Goal: Information Seeking & Learning: Learn about a topic

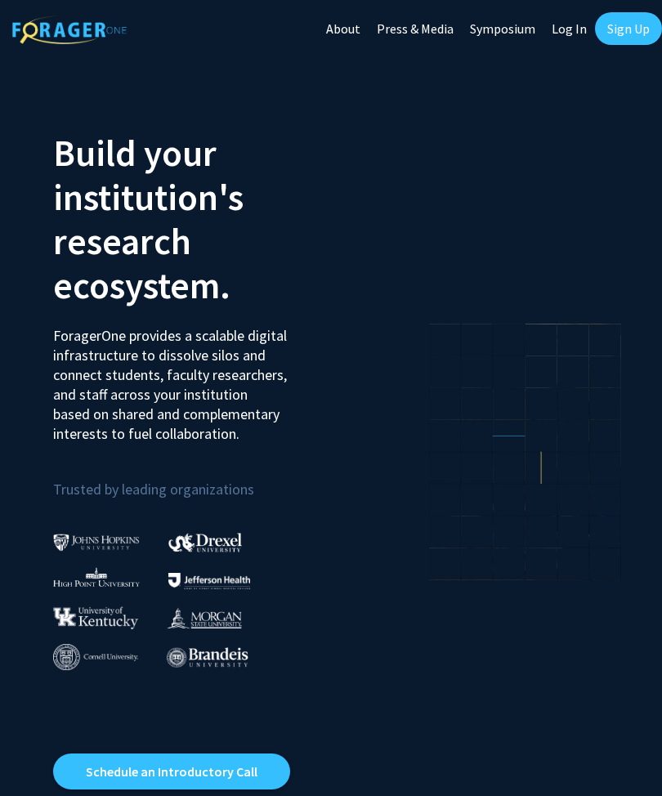
click at [567, 40] on link "Log In" at bounding box center [570, 28] width 52 height 57
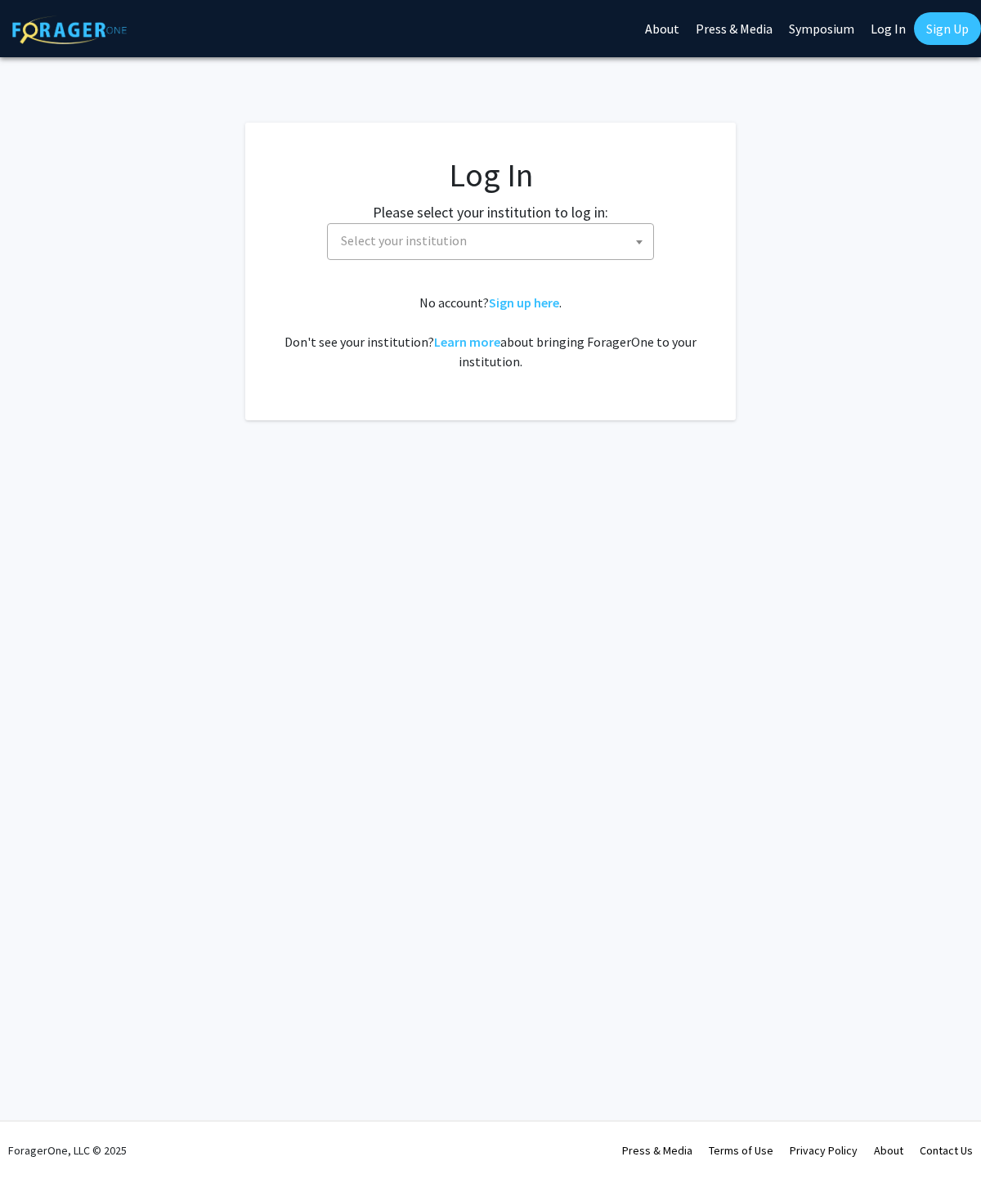
click at [591, 245] on span "Select your institution" at bounding box center [493, 241] width 319 height 34
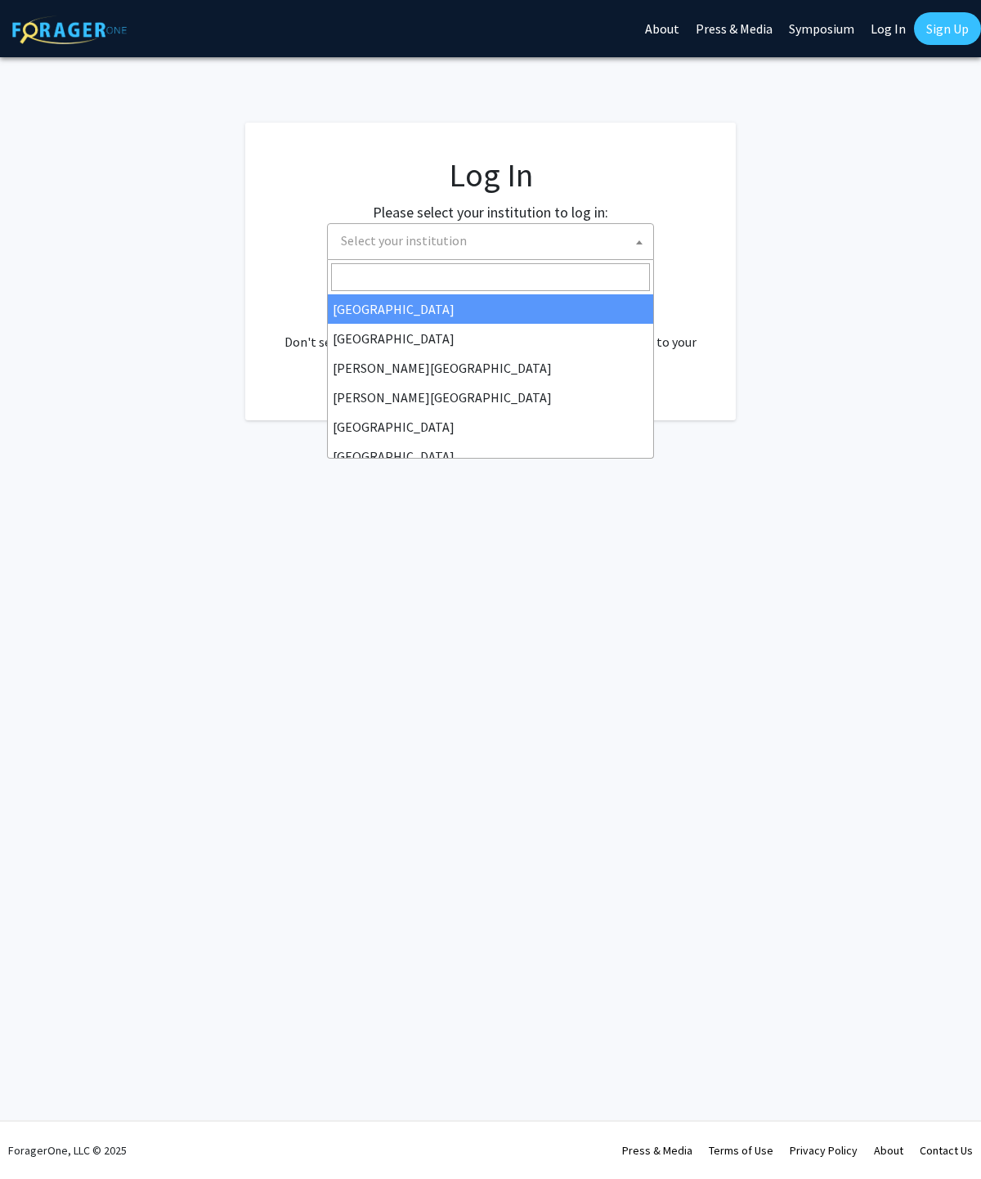
click at [576, 258] on span "Select your institution" at bounding box center [490, 241] width 327 height 37
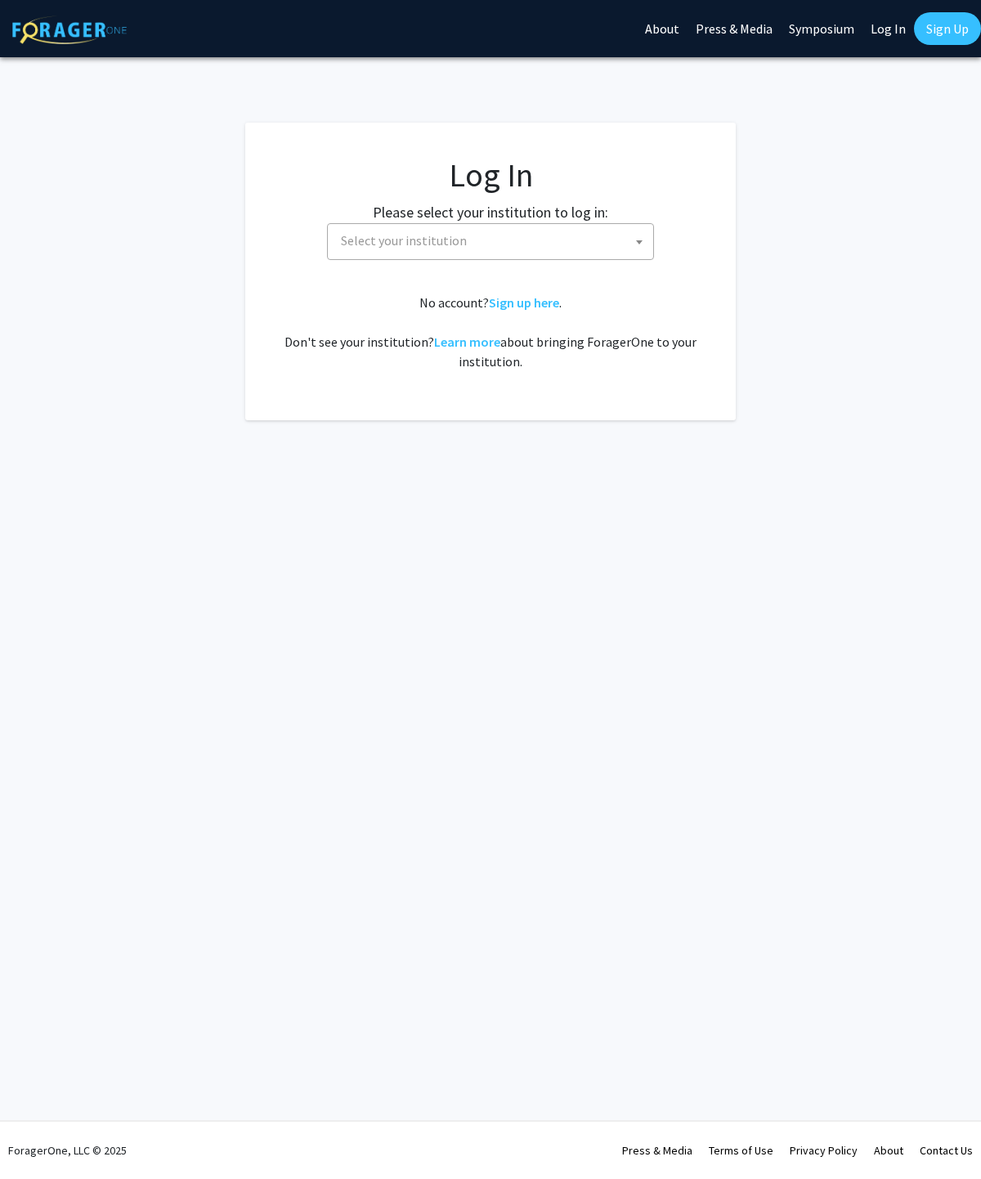
click at [580, 230] on span "Select your institution" at bounding box center [493, 241] width 319 height 34
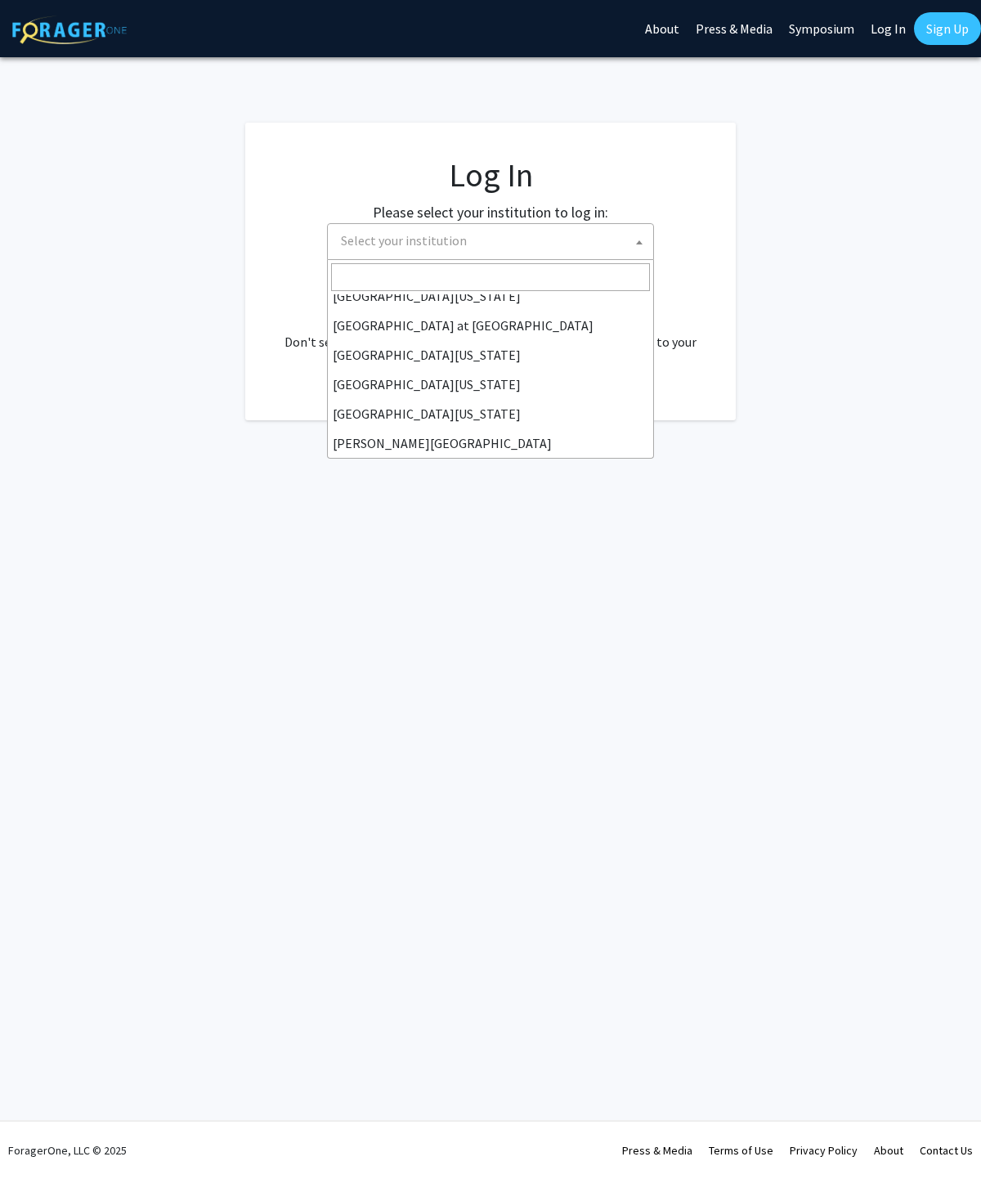
scroll to position [593, 0]
select select "21"
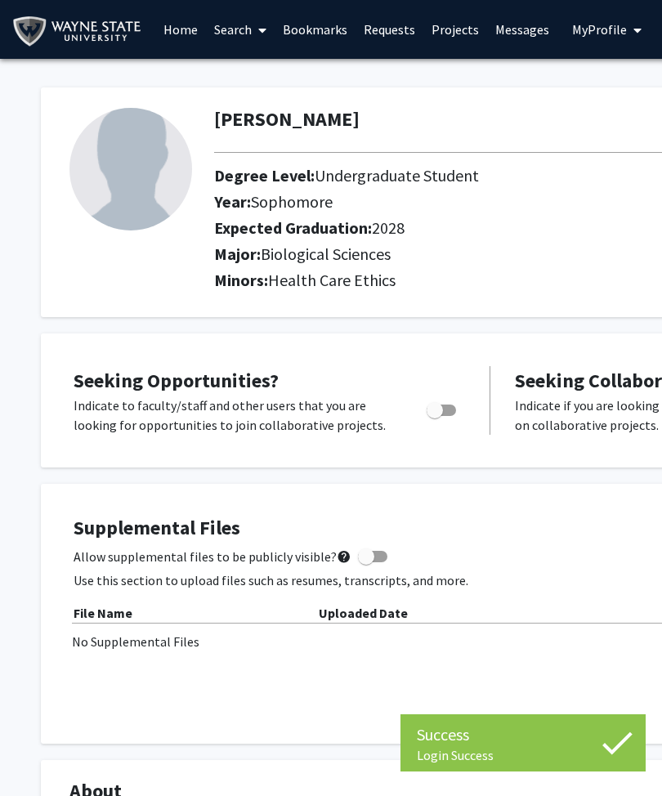
click at [319, 46] on link "Bookmarks" at bounding box center [315, 29] width 81 height 57
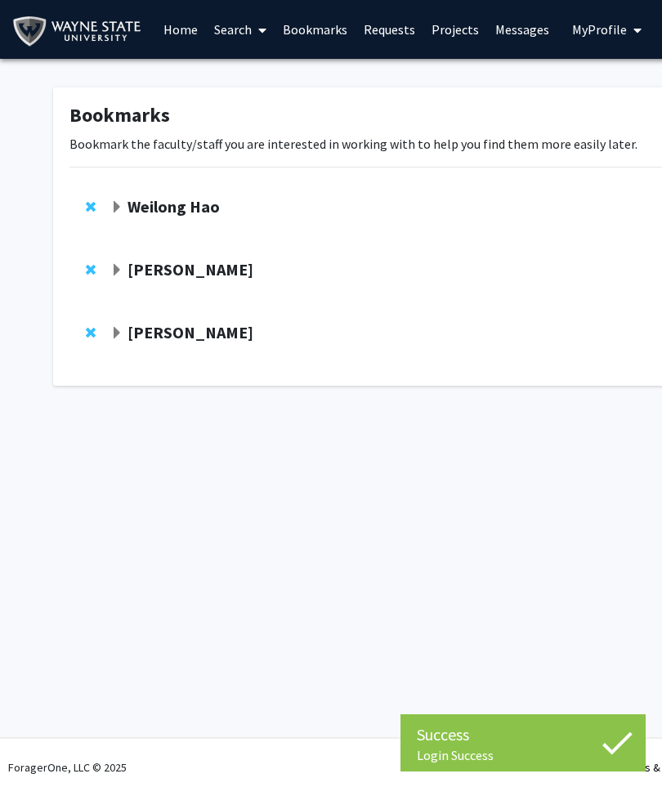
click at [150, 273] on strong "Kang Chen" at bounding box center [191, 269] width 126 height 20
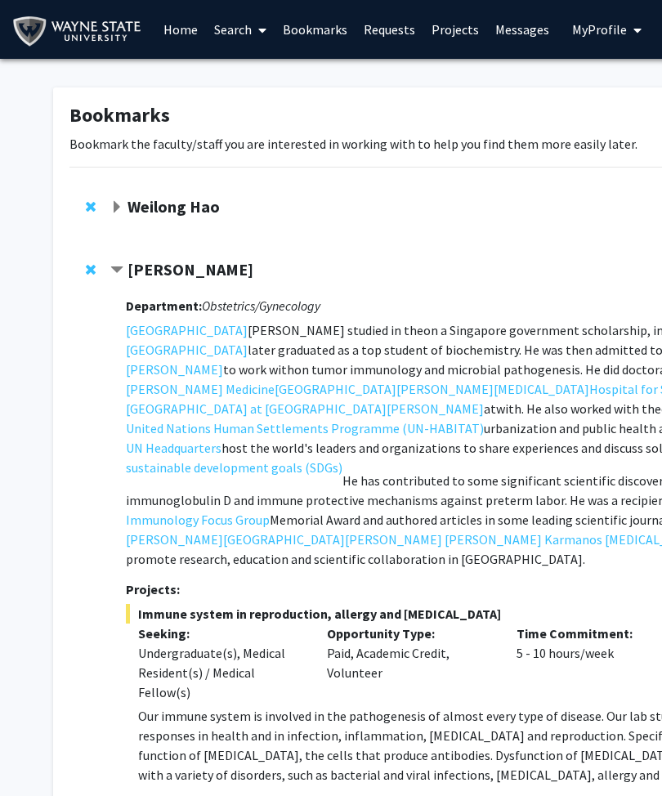
click at [136, 214] on strong "Weilong Hao" at bounding box center [174, 206] width 92 height 20
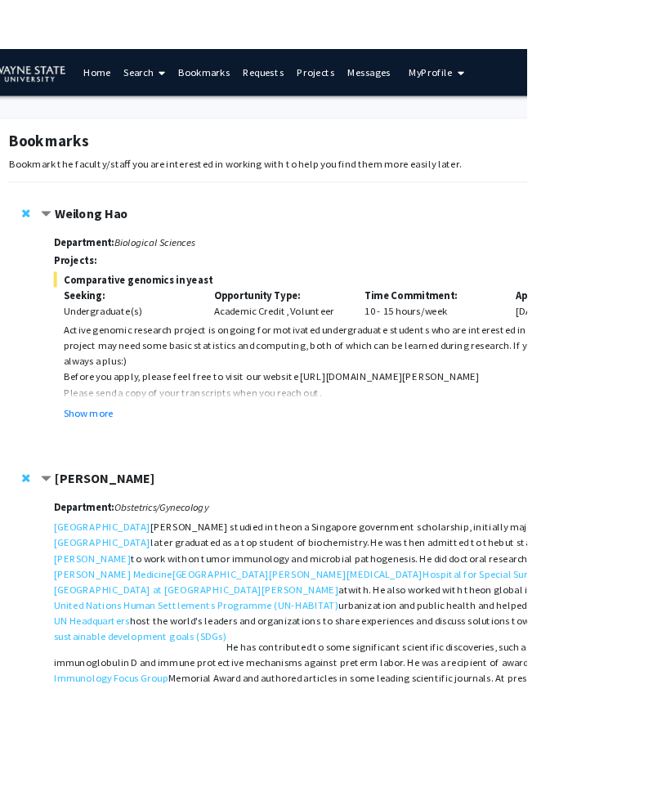
scroll to position [0, 59]
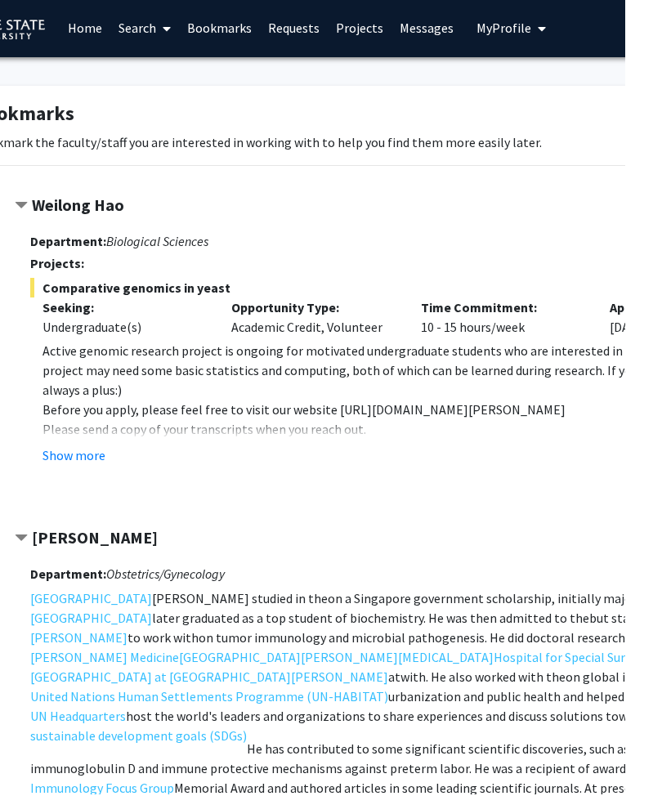
click at [69, 203] on strong "Weilong Hao" at bounding box center [115, 206] width 92 height 20
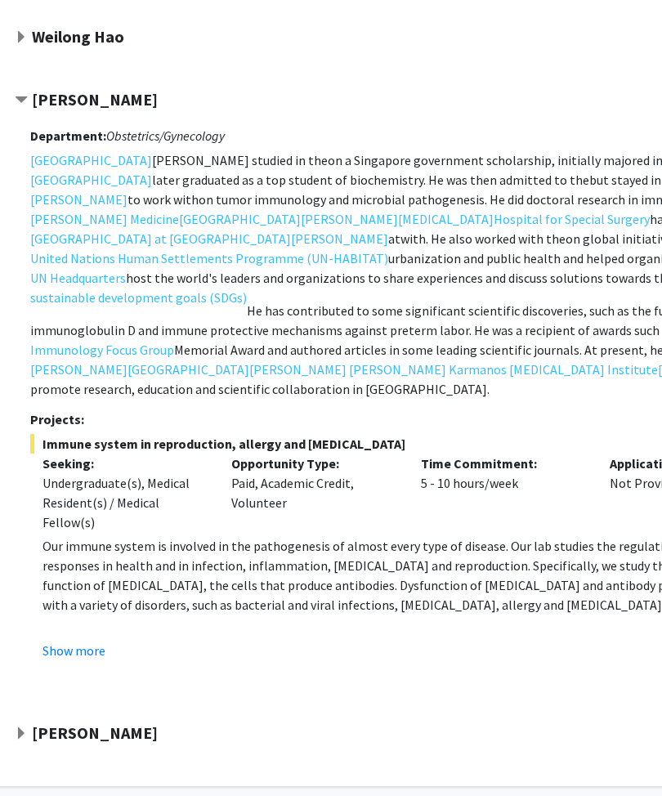
click at [46, 723] on strong "Lara Jones" at bounding box center [95, 733] width 126 height 20
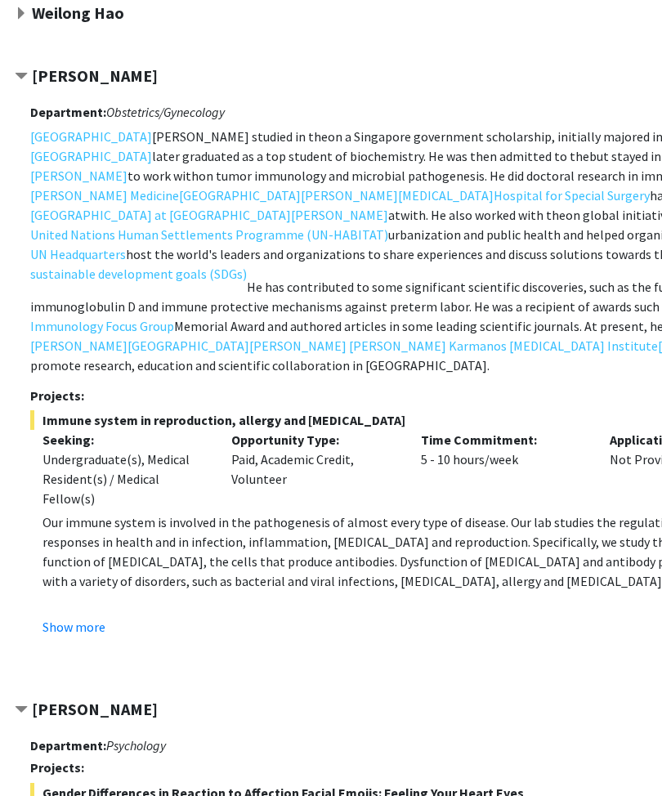
scroll to position [205, 96]
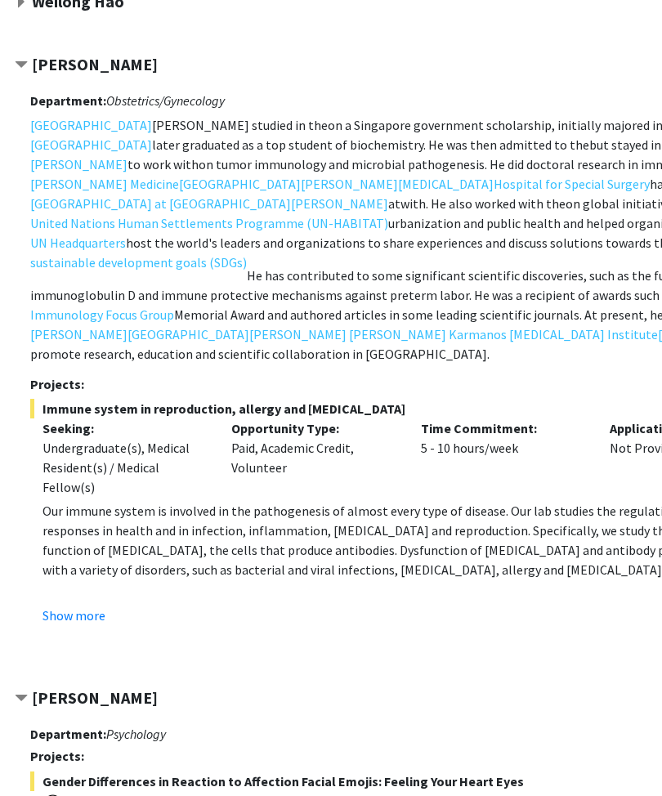
click at [78, 688] on strong "Lara Jones" at bounding box center [95, 698] width 126 height 20
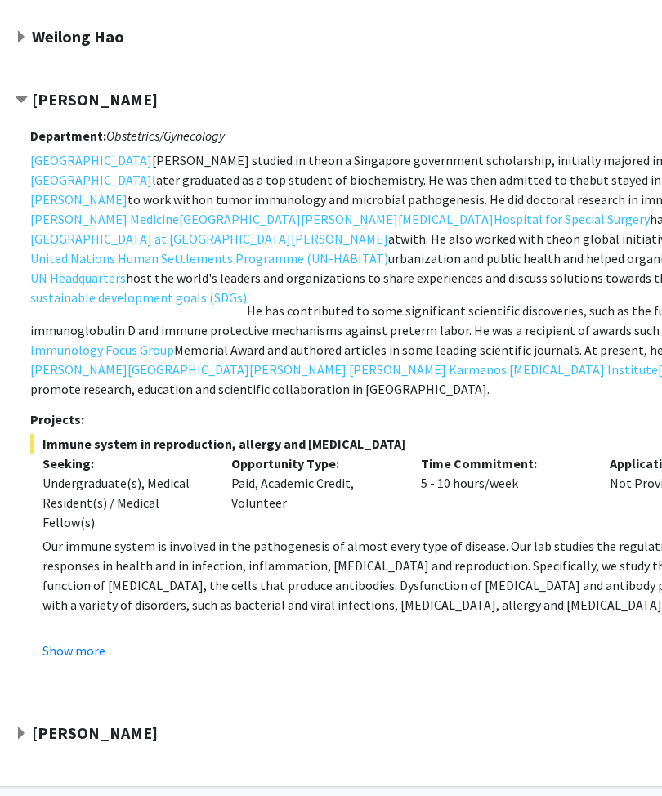
click at [43, 98] on strong "Kang Chen" at bounding box center [95, 99] width 126 height 20
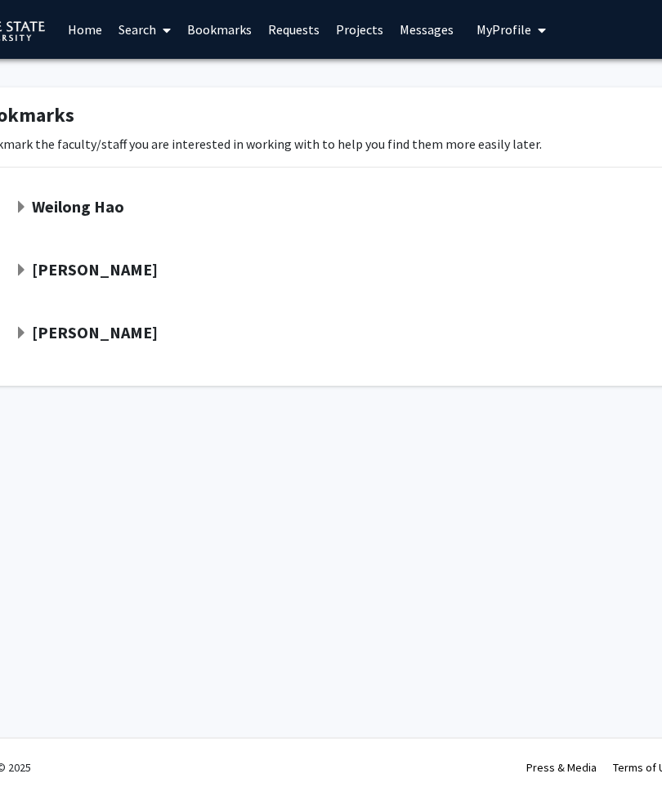
scroll to position [0, 96]
click at [149, 22] on link "Search" at bounding box center [144, 29] width 69 height 57
click at [164, 78] on span "Faculty/Staff" at bounding box center [170, 75] width 120 height 33
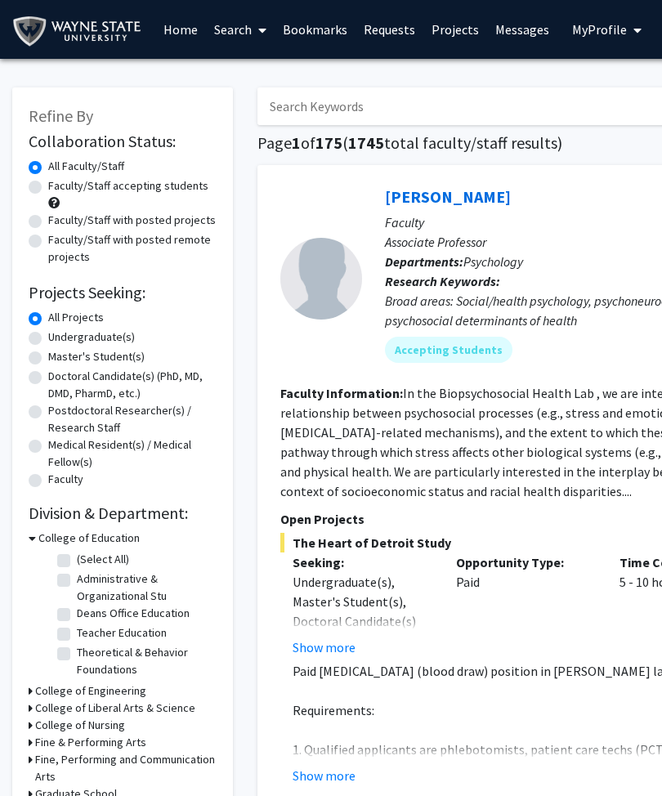
click at [54, 191] on label "Faculty/Staff accepting students" at bounding box center [128, 185] width 160 height 17
click at [54, 188] on input "Faculty/Staff accepting students" at bounding box center [53, 182] width 11 height 11
radio input "true"
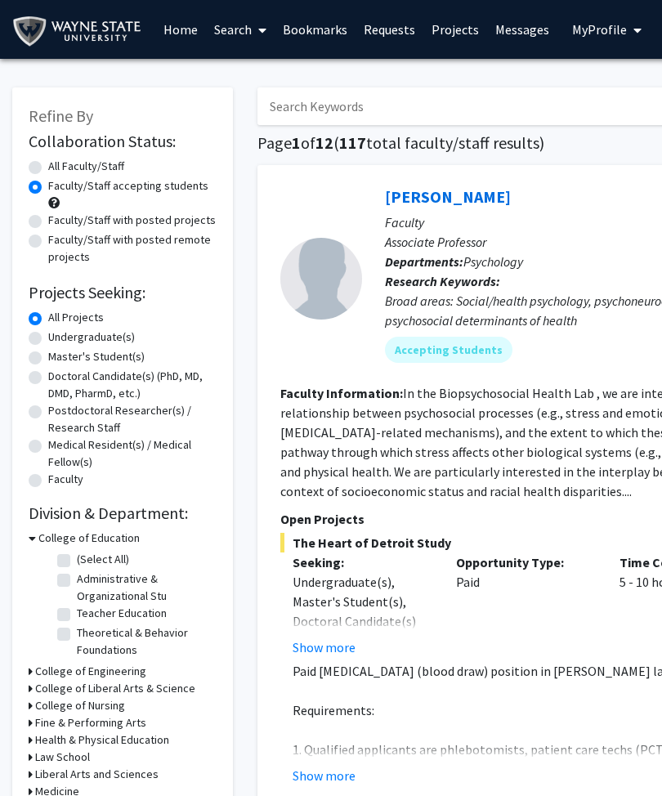
click at [62, 192] on label "Faculty/Staff accepting students" at bounding box center [128, 185] width 160 height 17
click at [59, 188] on input "Faculty/Staff accepting students" at bounding box center [53, 182] width 11 height 11
click at [51, 191] on label "Faculty/Staff accepting students" at bounding box center [128, 185] width 160 height 17
click at [51, 188] on input "Faculty/Staff accepting students" at bounding box center [53, 182] width 11 height 11
click at [51, 191] on label "Faculty/Staff accepting students" at bounding box center [128, 185] width 160 height 17
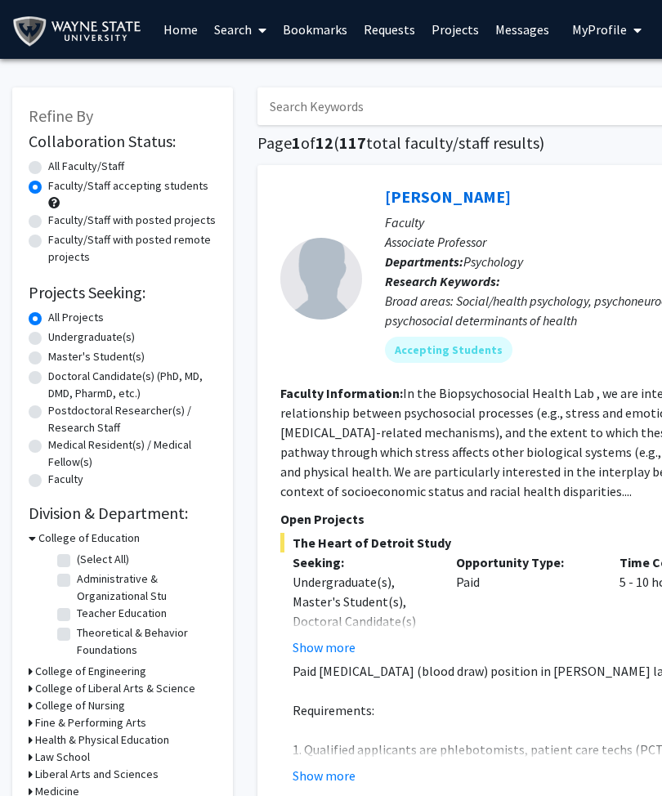
click at [51, 188] on input "Faculty/Staff accepting students" at bounding box center [53, 182] width 11 height 11
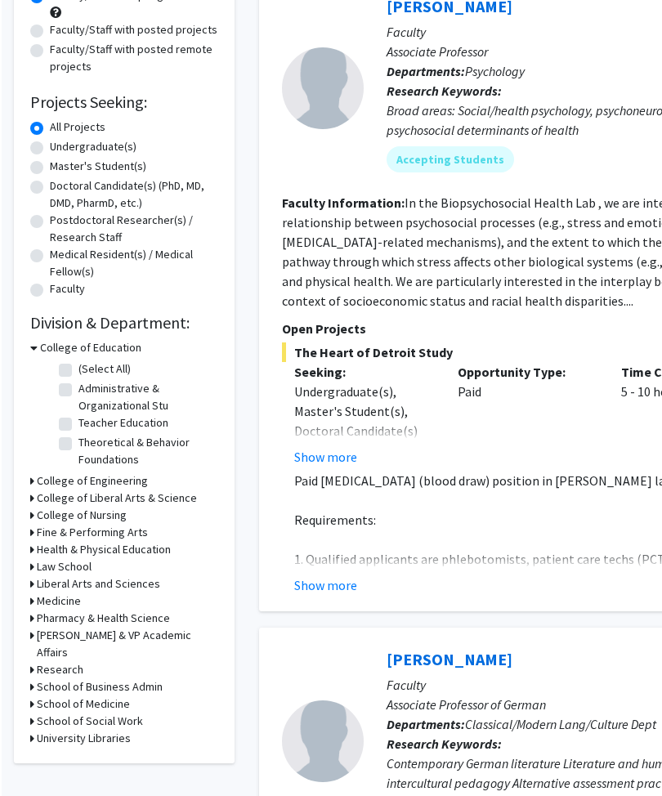
scroll to position [188, 0]
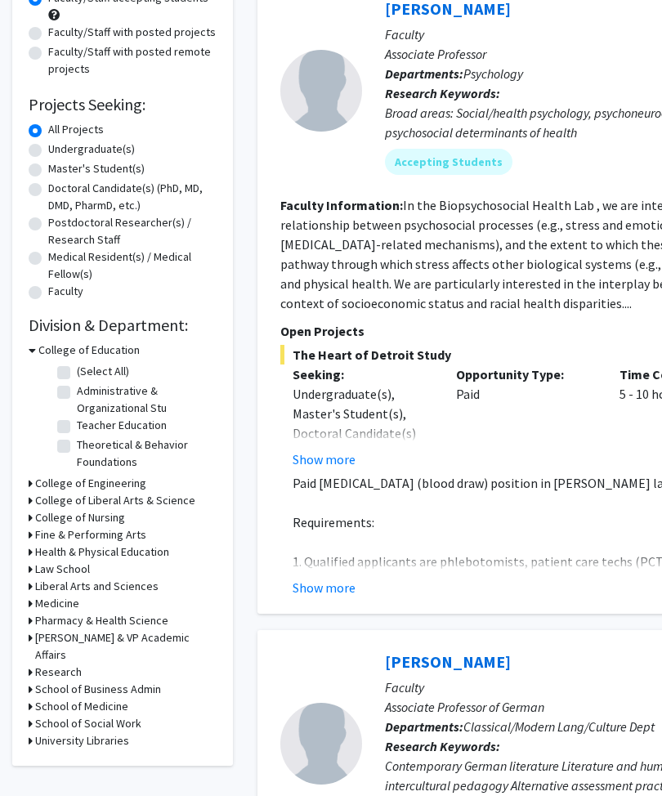
click at [48, 144] on label "Undergraduate(s)" at bounding box center [91, 149] width 87 height 17
click at [48, 144] on input "Undergraduate(s)" at bounding box center [53, 146] width 11 height 11
radio input "true"
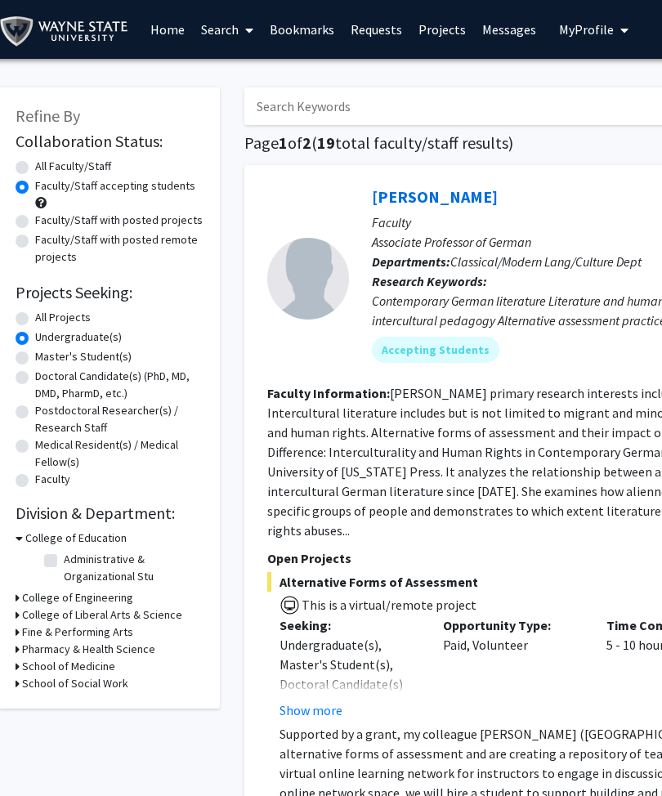
scroll to position [0, 12]
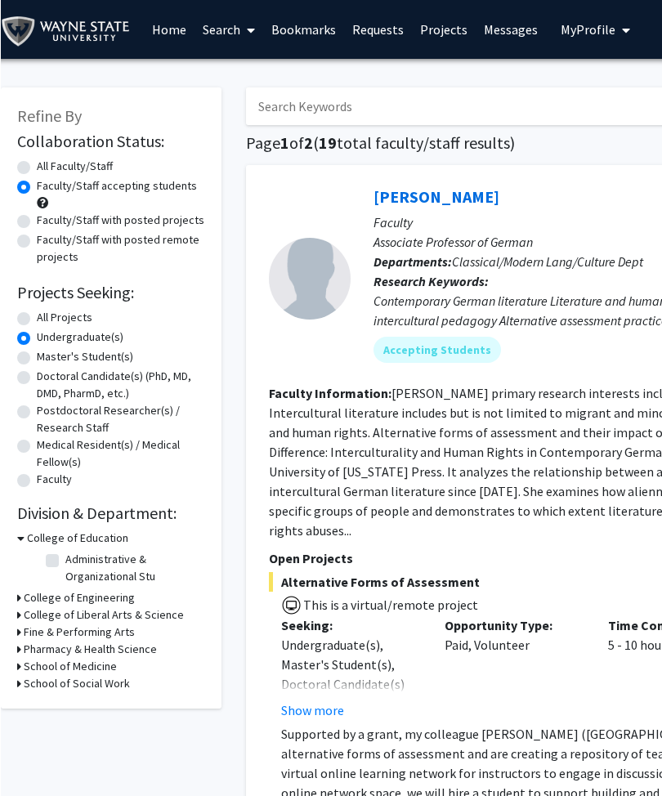
click at [77, 164] on label "All Faculty/Staff" at bounding box center [74, 166] width 76 height 17
click at [47, 164] on input "All Faculty/Staff" at bounding box center [41, 163] width 11 height 11
radio input "true"
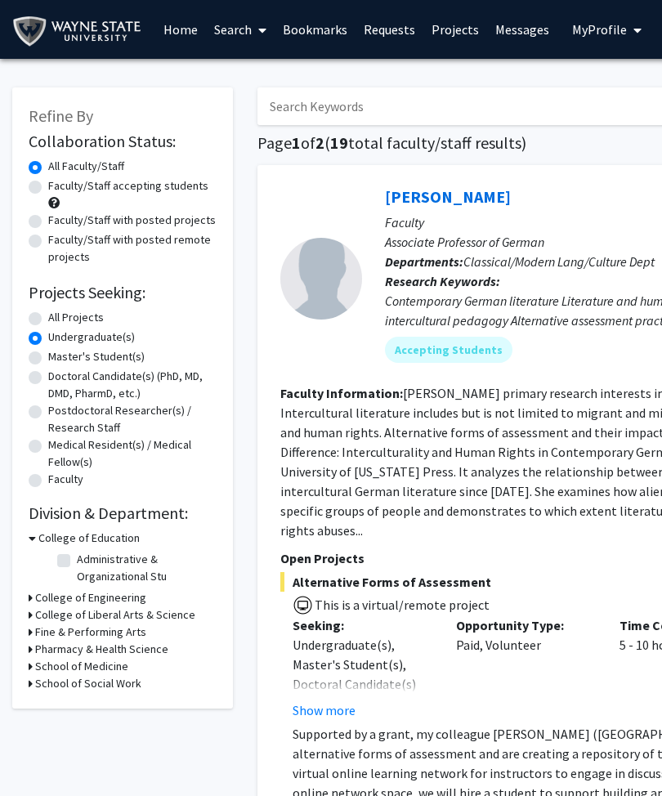
click at [35, 594] on h3 "College of Engineering" at bounding box center [90, 598] width 111 height 17
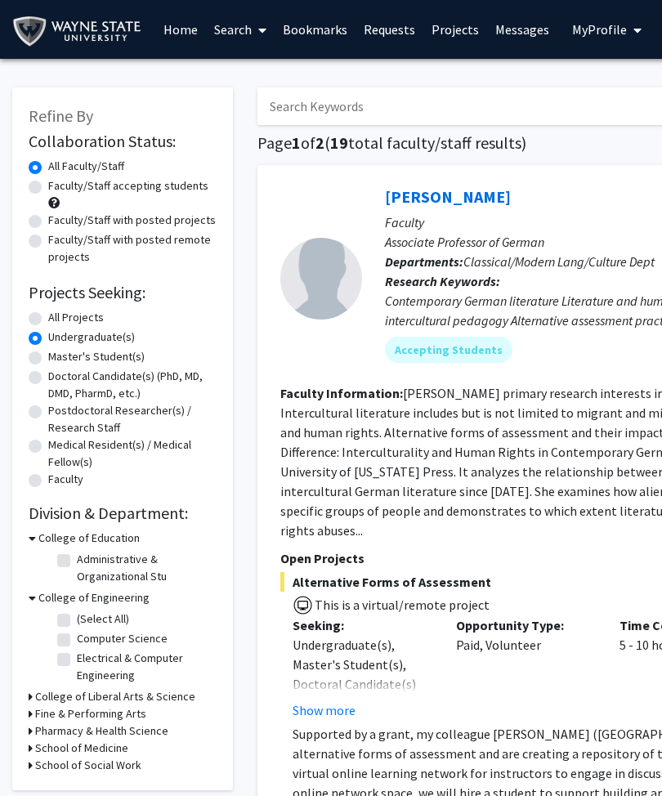
click at [38, 590] on h3 "College of Engineering" at bounding box center [93, 598] width 111 height 17
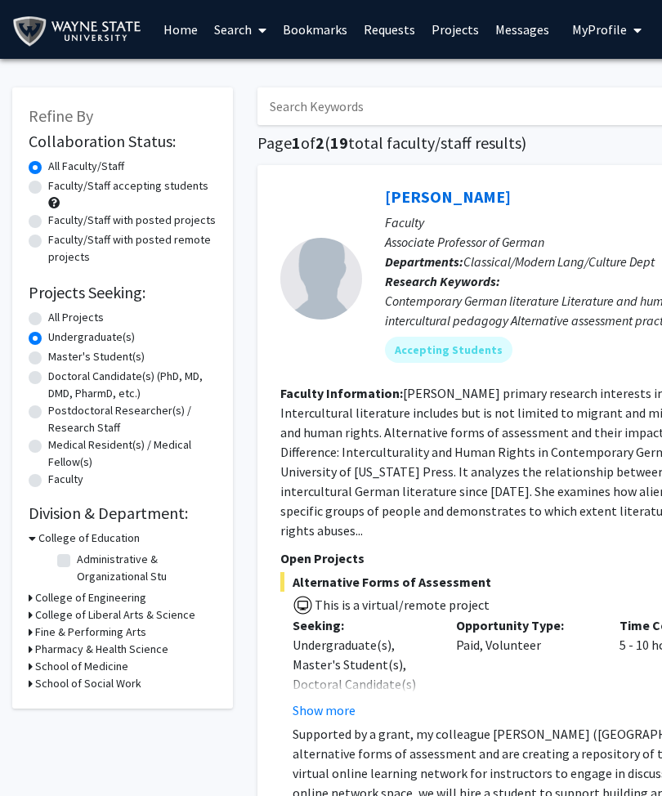
click at [36, 607] on h3 "College of Liberal Arts & Science" at bounding box center [115, 615] width 160 height 17
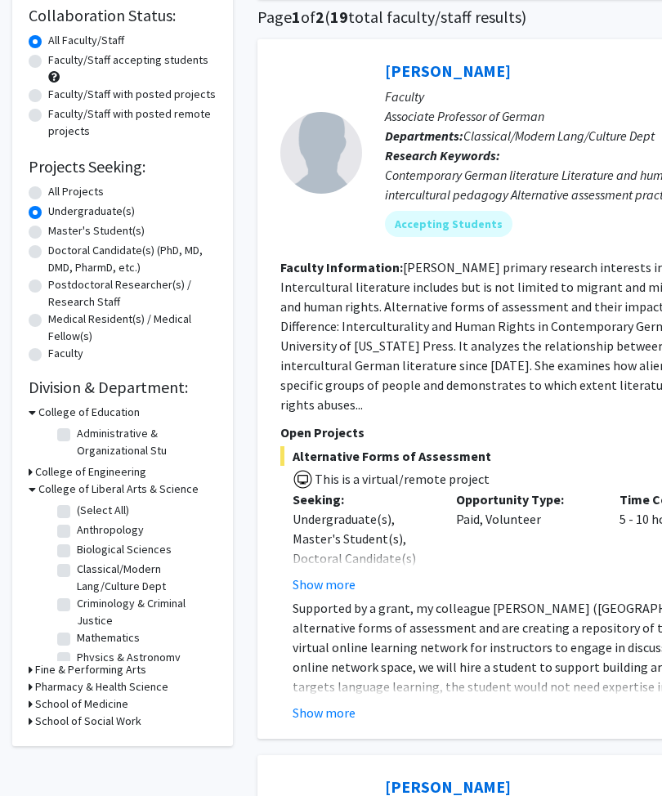
scroll to position [132, 0]
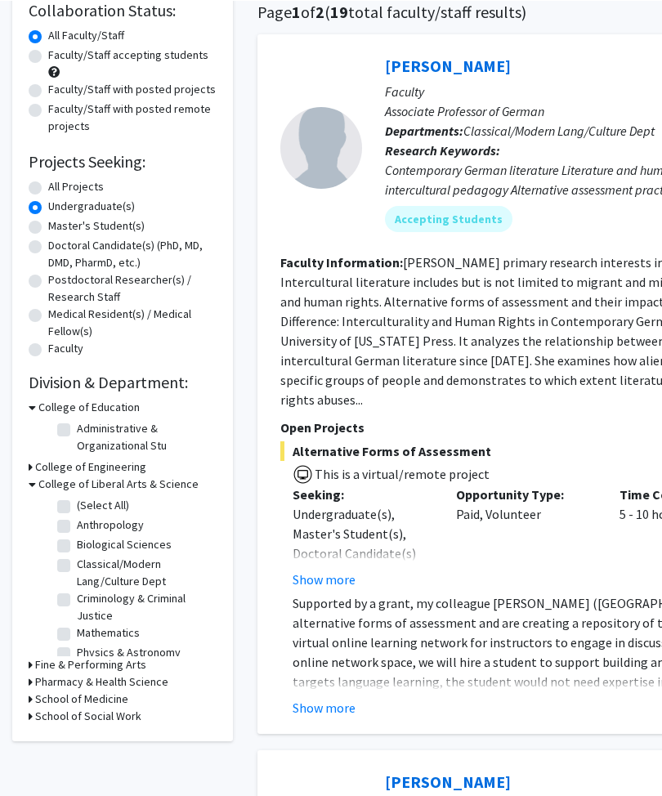
click at [77, 539] on label "Biological Sciences" at bounding box center [124, 544] width 95 height 17
click at [77, 539] on input "Biological Sciences" at bounding box center [82, 541] width 11 height 11
checkbox input "true"
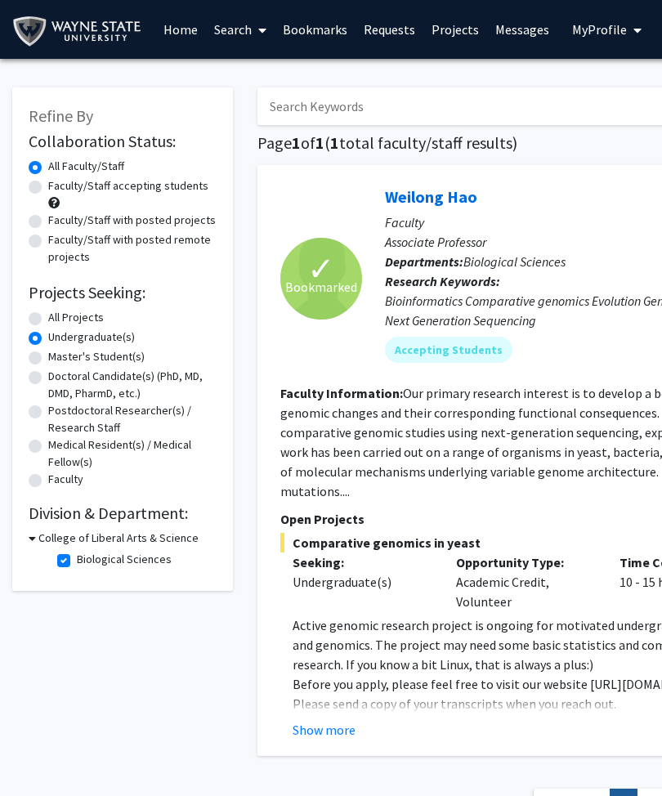
click at [77, 555] on label "Biological Sciences" at bounding box center [124, 559] width 95 height 17
click at [77, 555] on input "Biological Sciences" at bounding box center [82, 556] width 11 height 11
checkbox input "false"
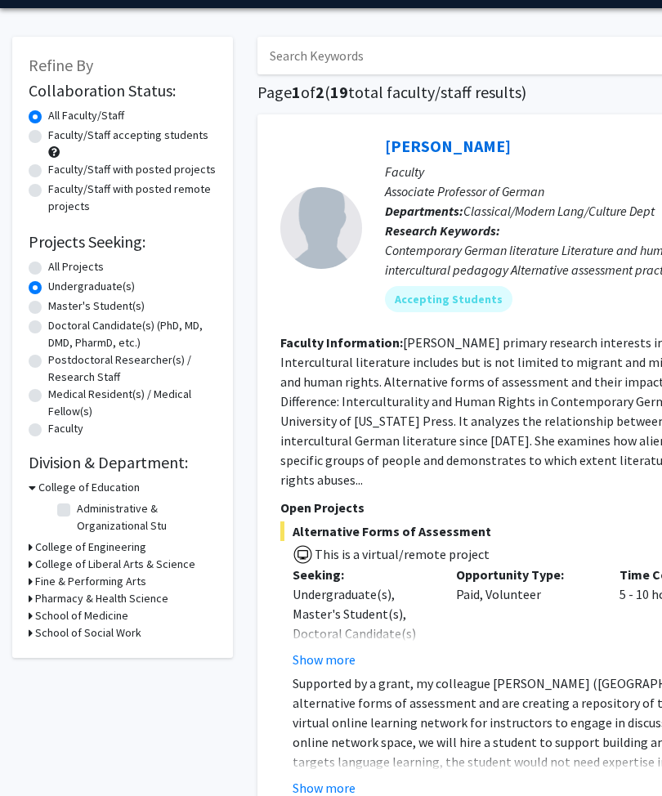
scroll to position [48, 0]
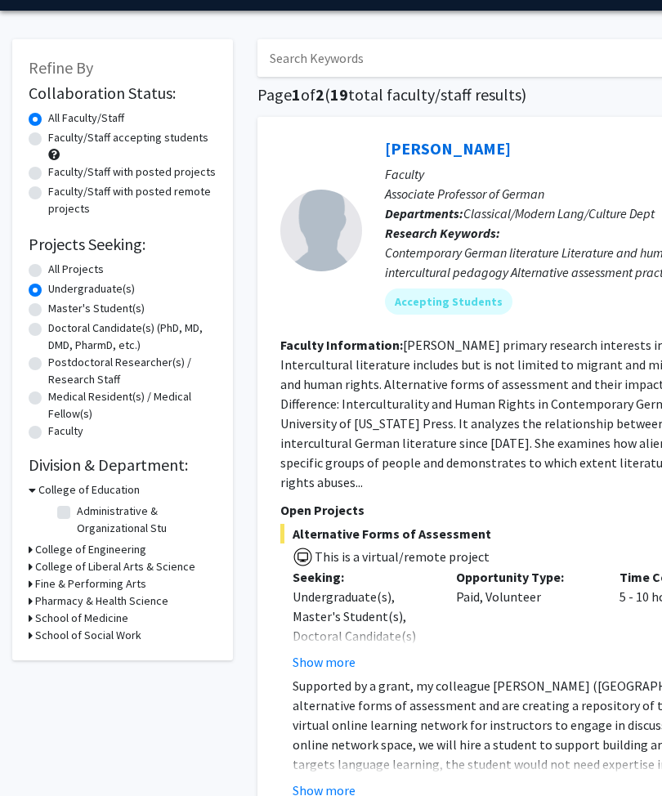
click at [30, 618] on icon at bounding box center [31, 618] width 4 height 17
click at [31, 607] on icon at bounding box center [31, 601] width 4 height 17
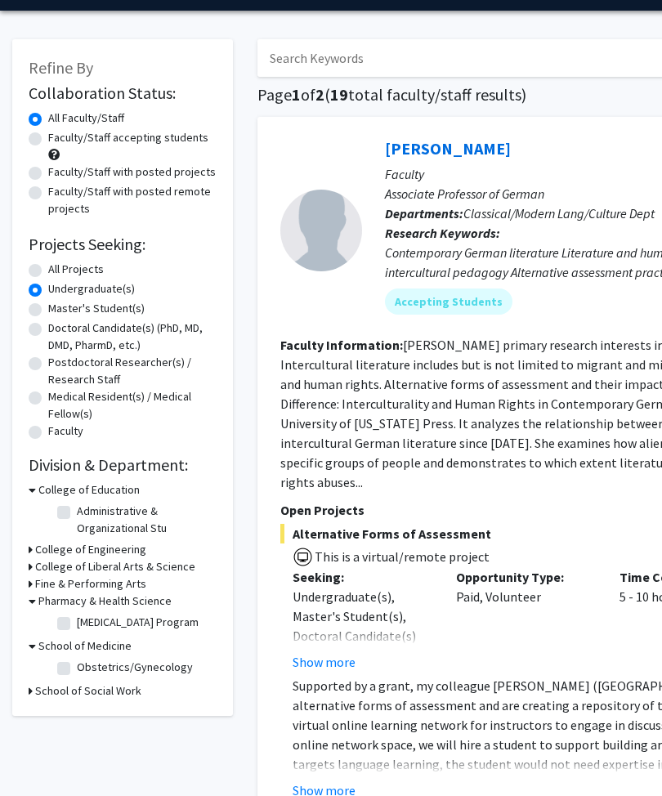
click at [32, 603] on icon at bounding box center [32, 601] width 7 height 17
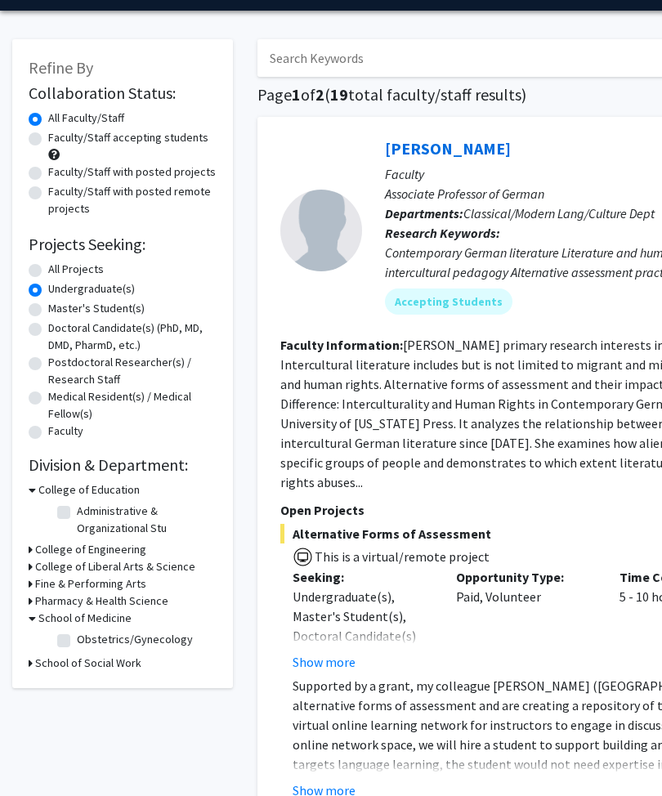
click at [31, 617] on icon at bounding box center [32, 618] width 7 height 17
click at [32, 567] on icon at bounding box center [31, 566] width 4 height 17
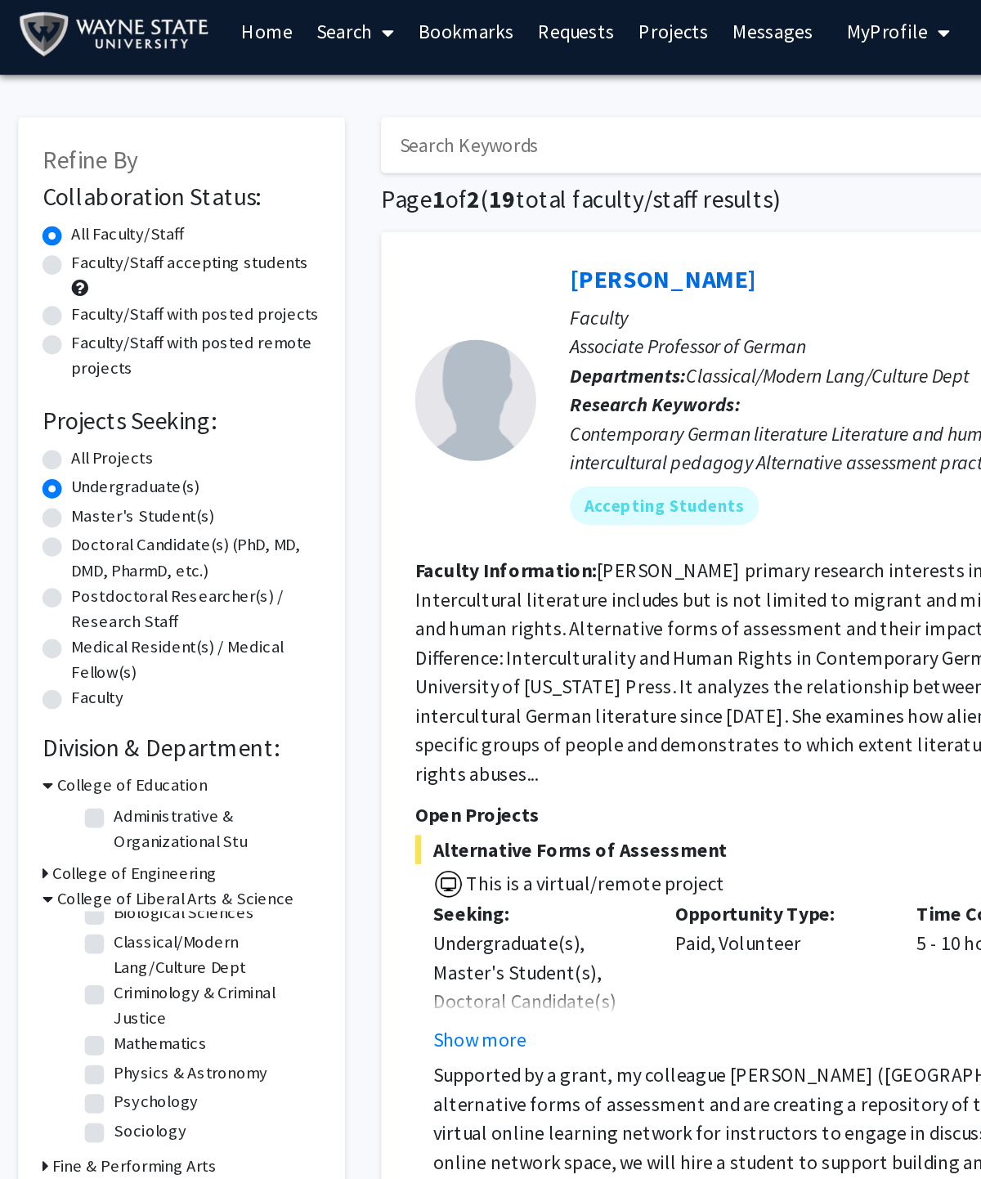
scroll to position [0, 0]
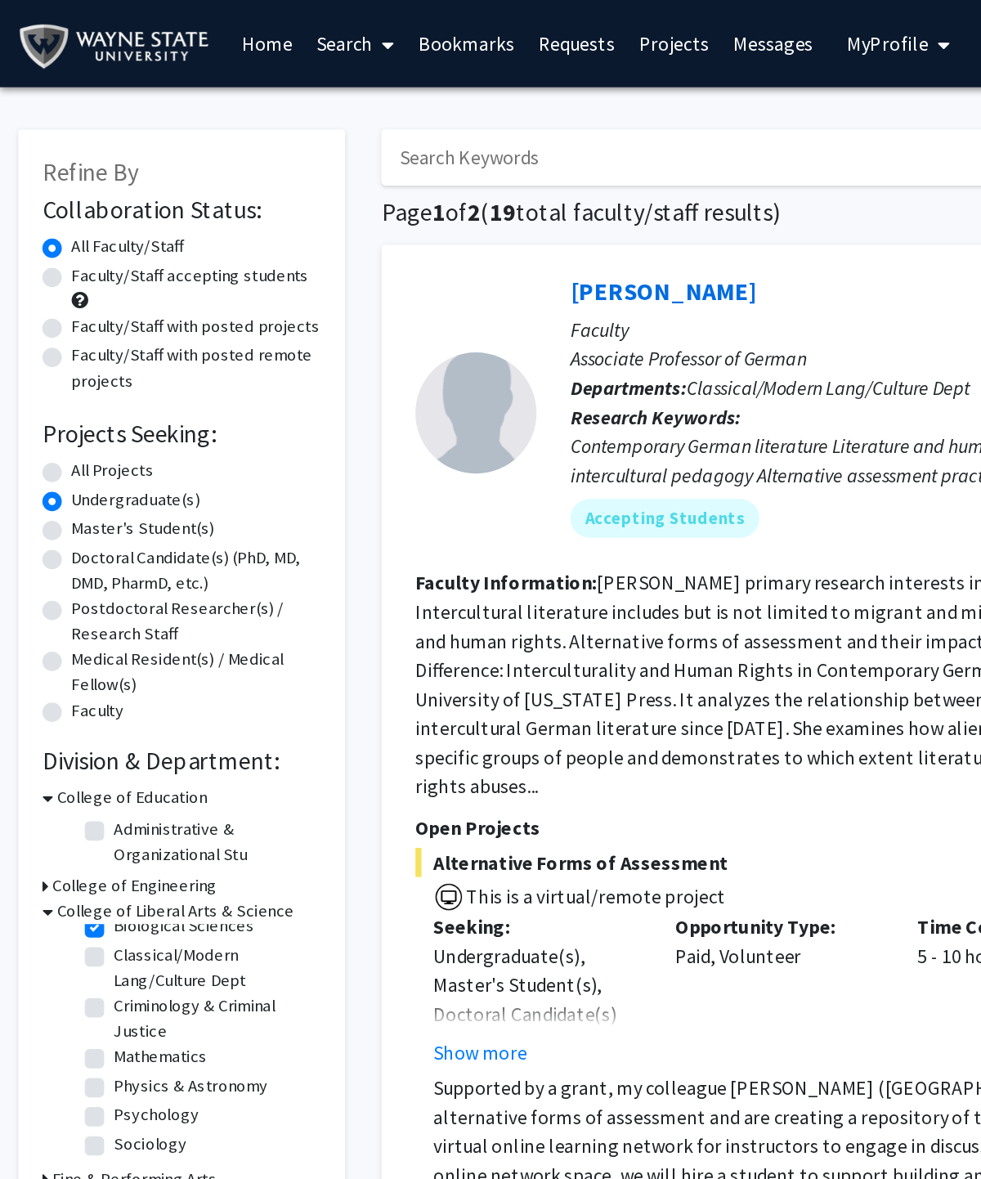
checkbox input "true"
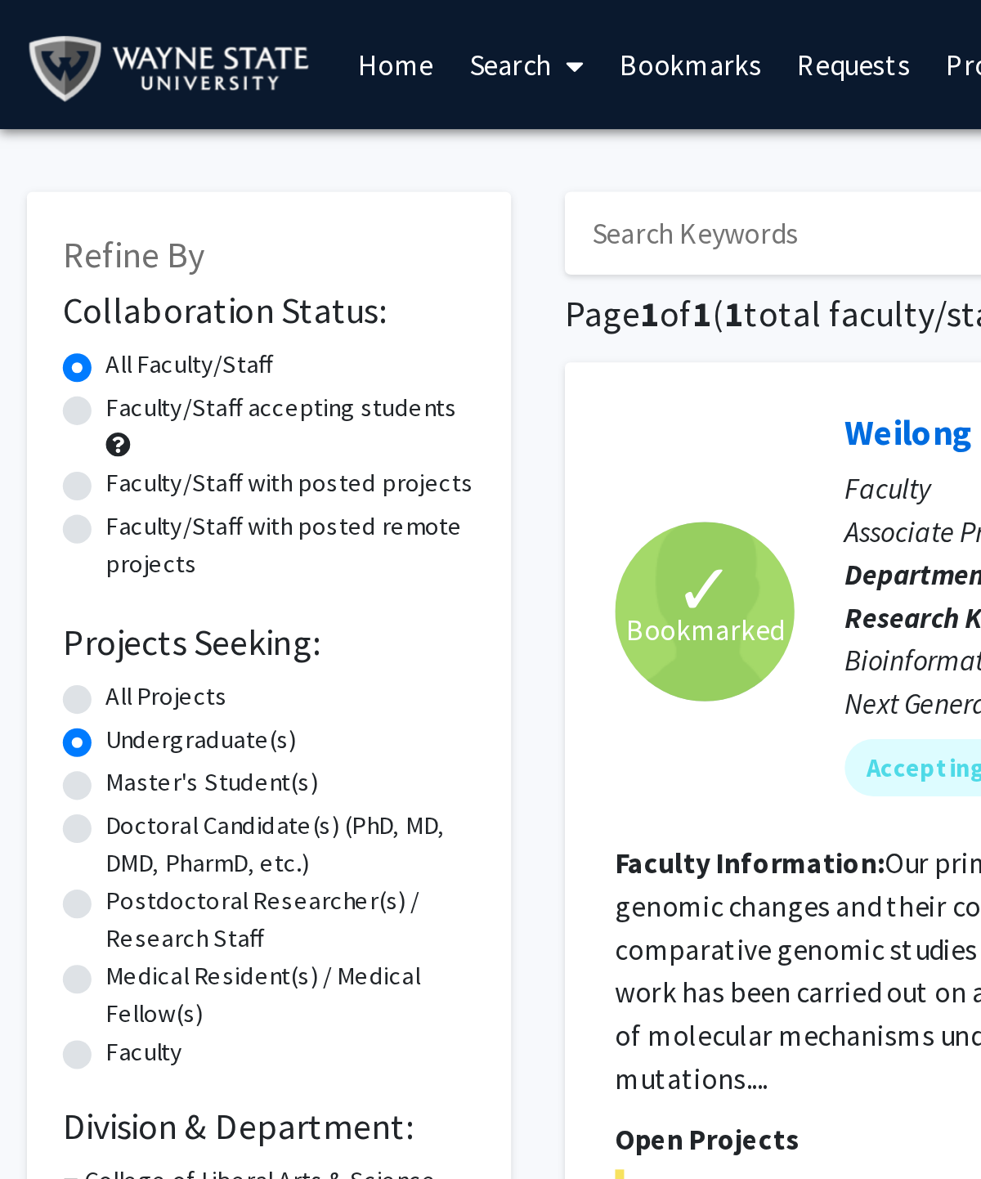
checkbox input "false"
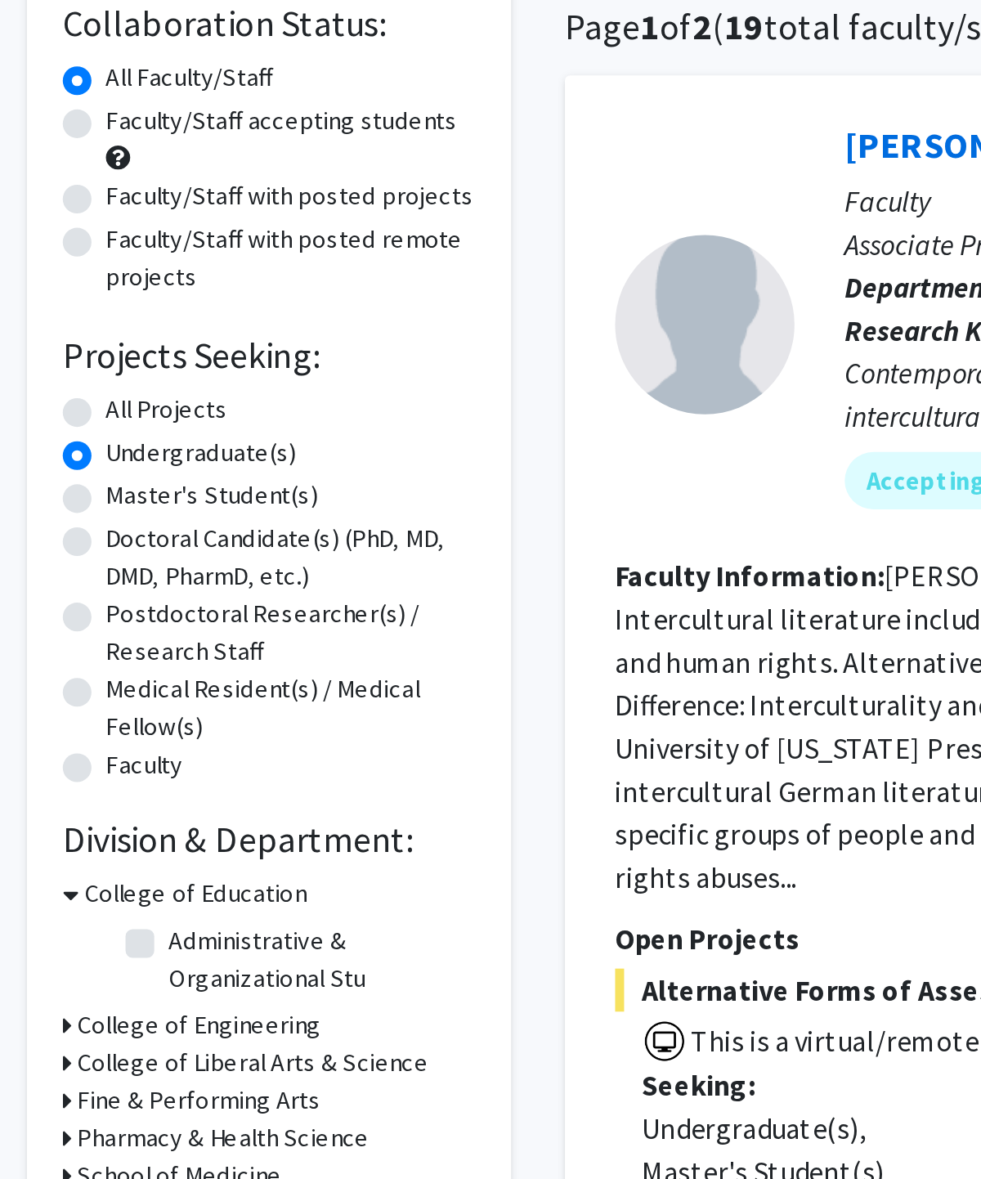
radio input "false"
radio input "true"
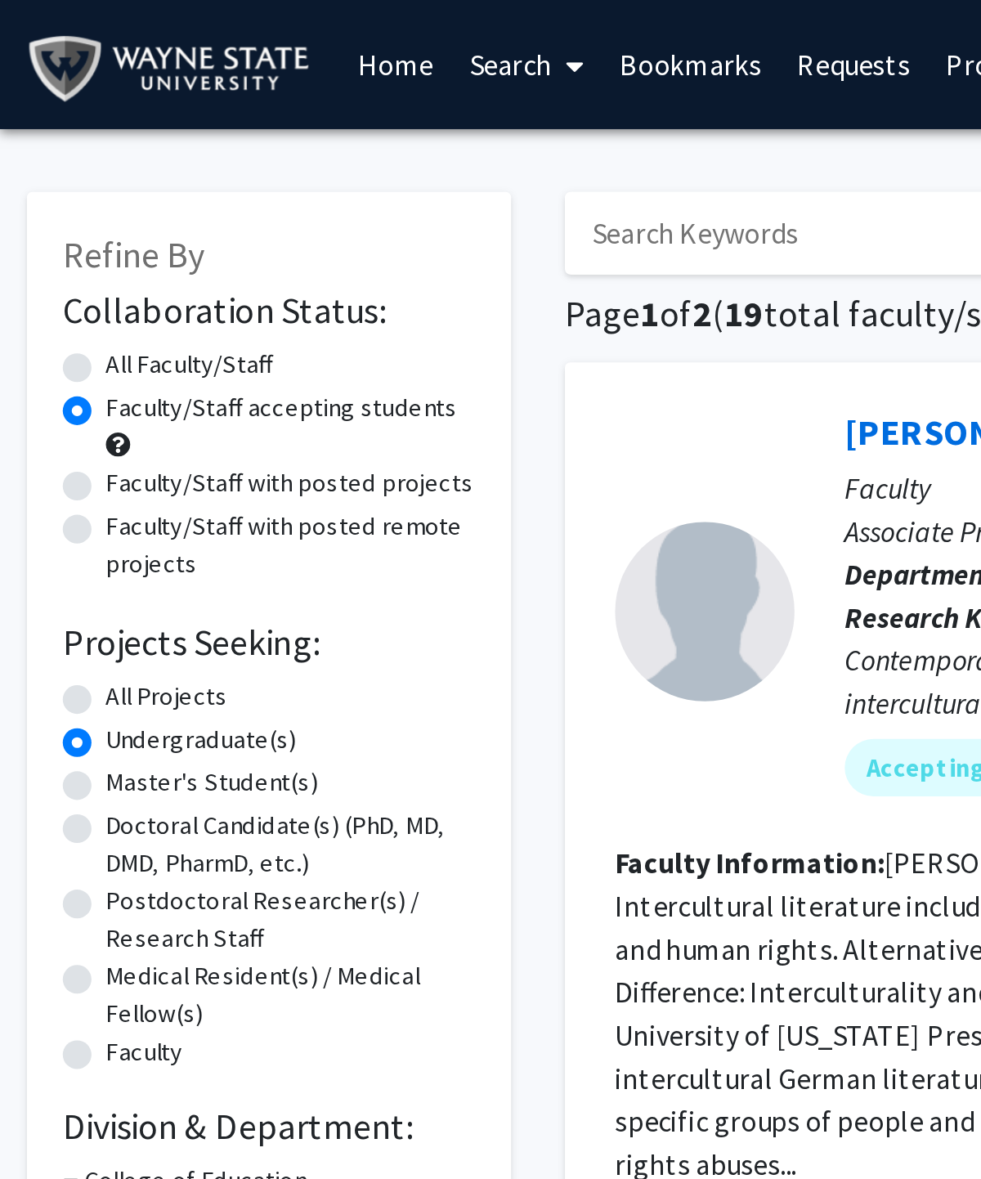
radio input "true"
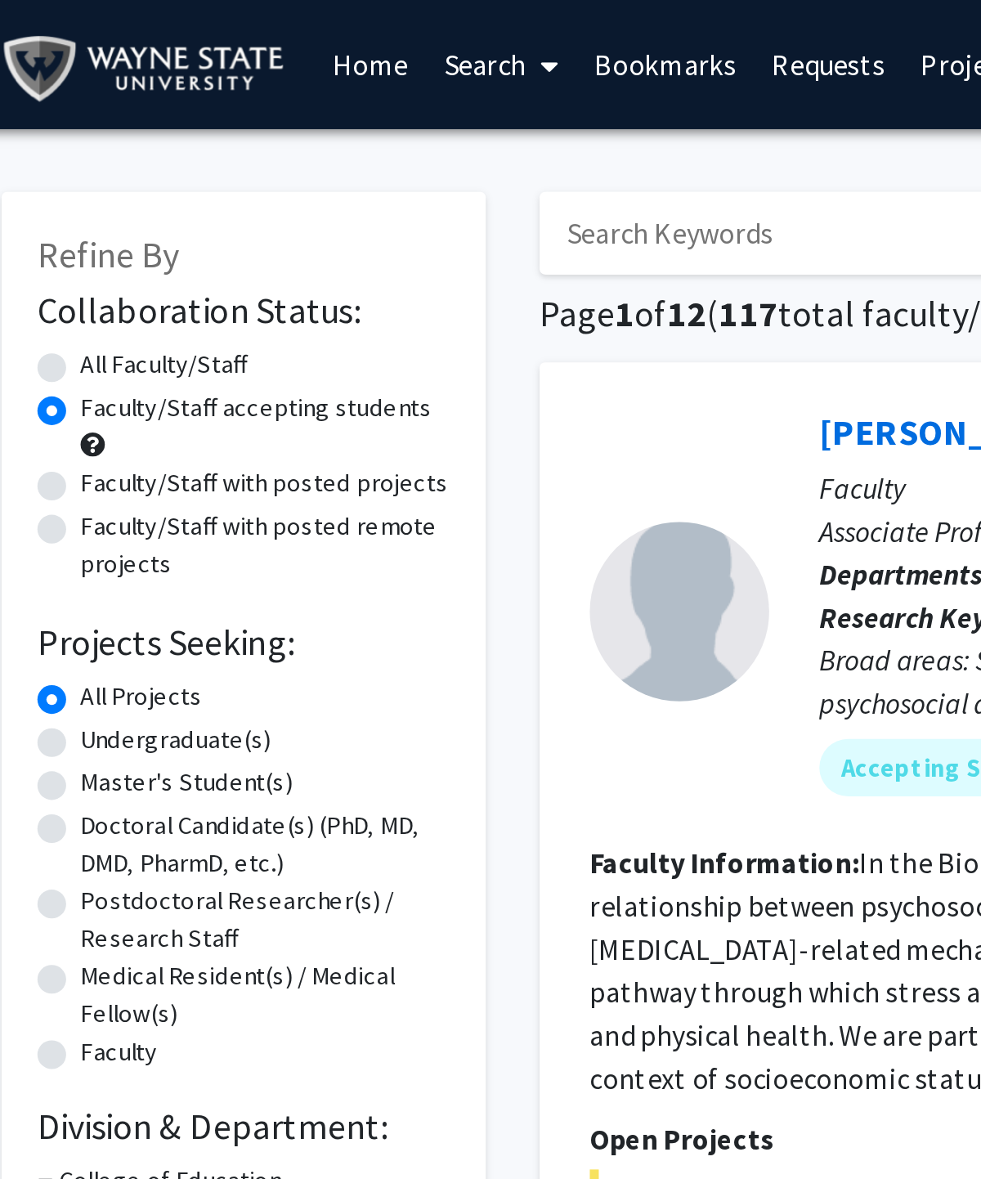
radio input "true"
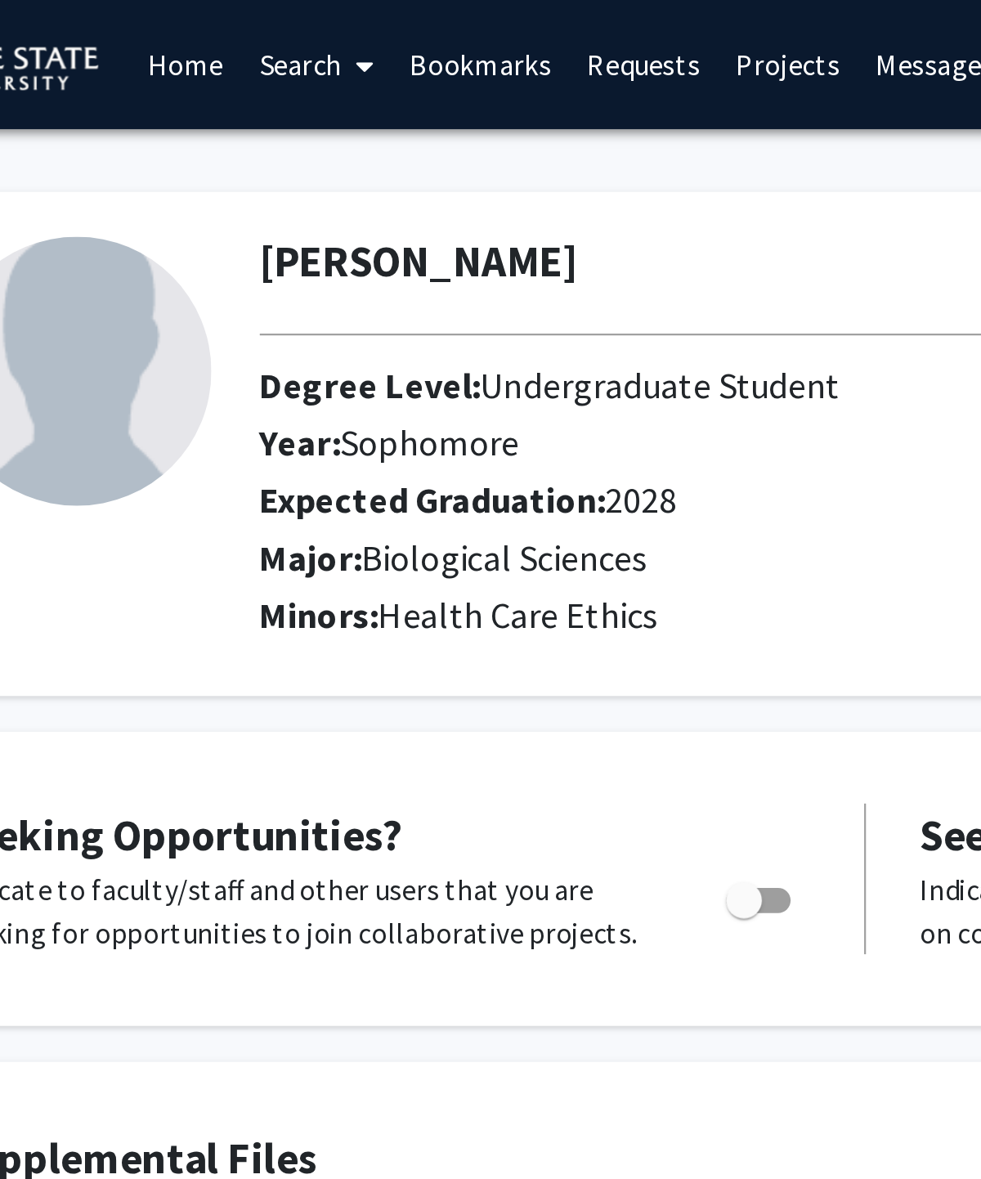
scroll to position [70, 0]
